Goal: Task Accomplishment & Management: Manage account settings

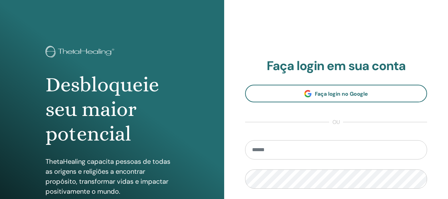
type input "**********"
click at [438, 182] on div "**********" at bounding box center [336, 159] width 224 height 319
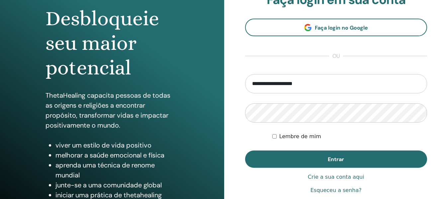
scroll to position [66, 0]
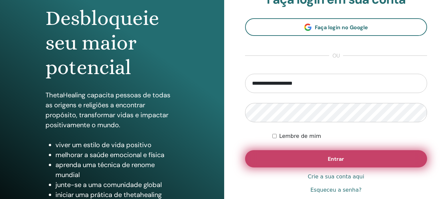
click at [390, 156] on button "Entrar" at bounding box center [336, 158] width 182 height 17
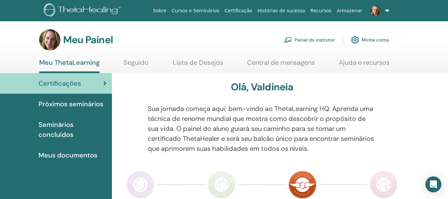
click at [86, 106] on font "Próximos seminários" at bounding box center [71, 104] width 65 height 9
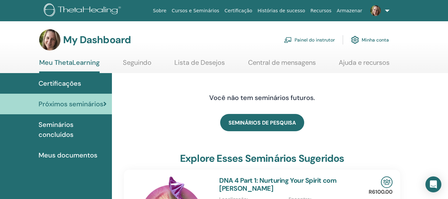
click at [321, 41] on link "Painel do instrutor" at bounding box center [309, 40] width 51 height 15
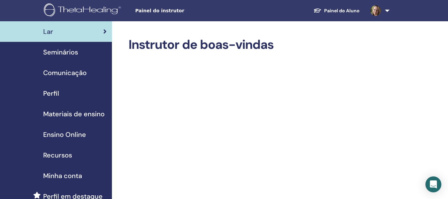
click at [68, 73] on span "Comunicação" at bounding box center [65, 73] width 44 height 10
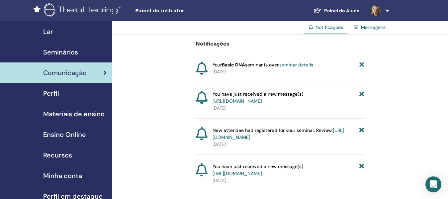
click at [375, 29] on link "Mensagens" at bounding box center [373, 27] width 25 height 6
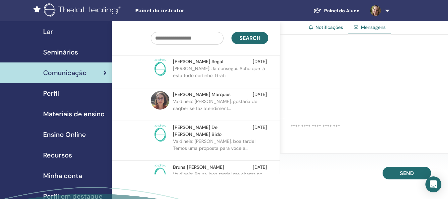
click at [55, 54] on span "Seminários" at bounding box center [60, 52] width 35 height 10
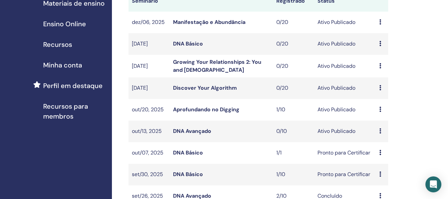
scroll to position [124, 0]
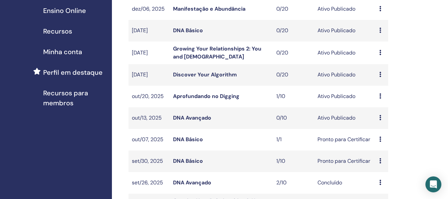
click at [381, 141] on icon at bounding box center [380, 139] width 2 height 5
click at [388, 165] on link "Participantes" at bounding box center [386, 165] width 33 height 7
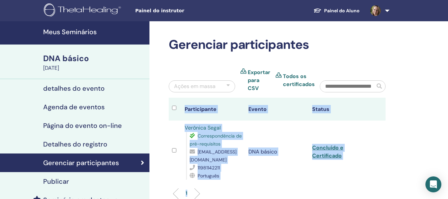
drag, startPoint x: 396, startPoint y: 156, endPoint x: 451, endPoint y: 195, distance: 66.9
click at [448, 195] on html "Painel do instrutor Painel do Aluno VM Valdineia Moura Meu ThetaLearning Meus T…" at bounding box center [224, 99] width 448 height 199
